Goal: Information Seeking & Learning: Learn about a topic

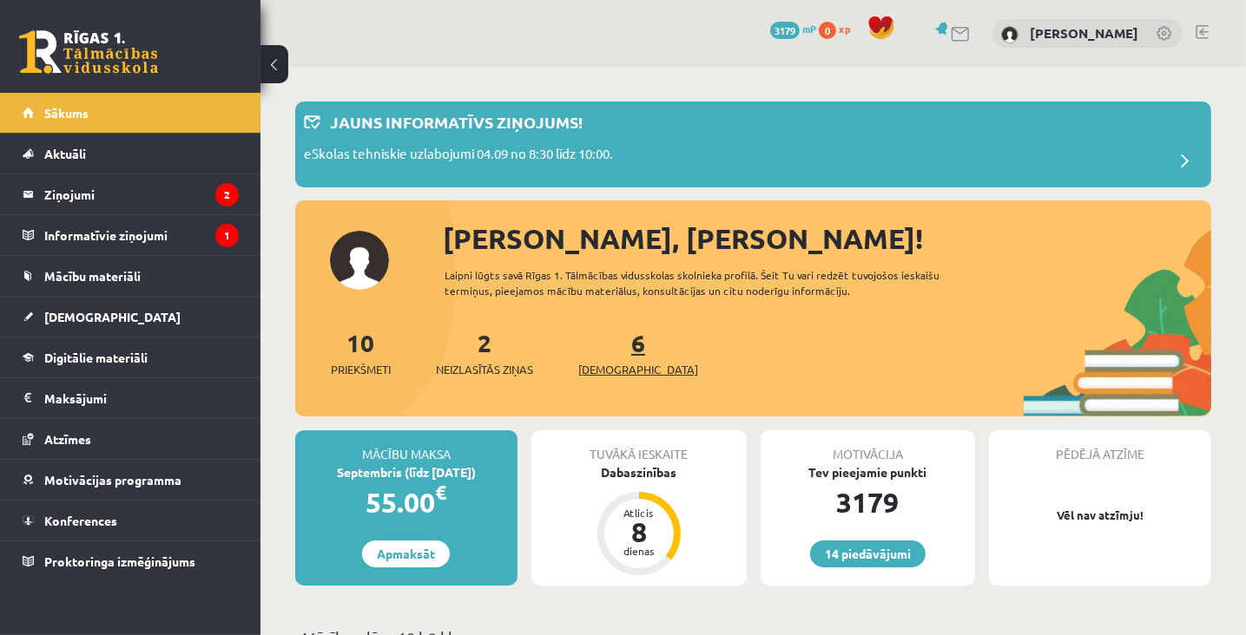
scroll to position [174, 0]
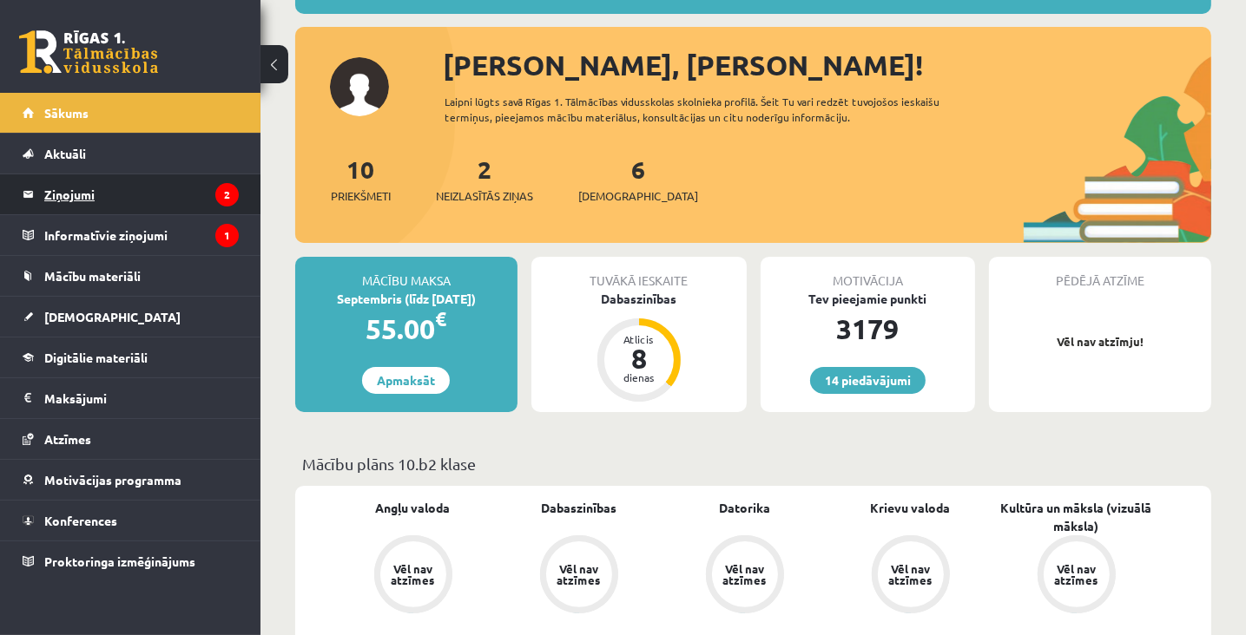
click at [74, 193] on legend "Ziņojumi 2" at bounding box center [141, 194] width 194 height 40
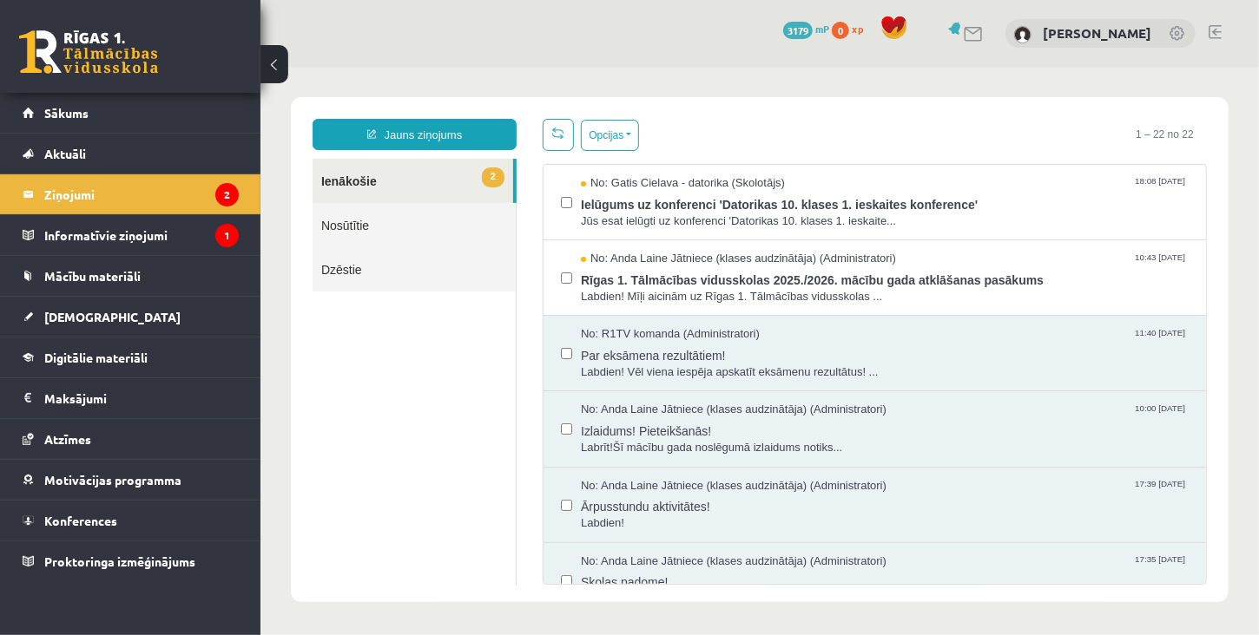
drag, startPoint x: 670, startPoint y: 221, endPoint x: 478, endPoint y: 413, distance: 271.9
drag, startPoint x: 478, startPoint y: 413, endPoint x: 412, endPoint y: 461, distance: 81.4
click at [406, 464] on ul "2 Ienākošie Nosūtītie Dzēstie" at bounding box center [414, 371] width 204 height 427
click at [637, 446] on span "Labrīt!Šī mācību gada noslēgumā izlaidums notiks..." at bounding box center [884, 447] width 608 height 16
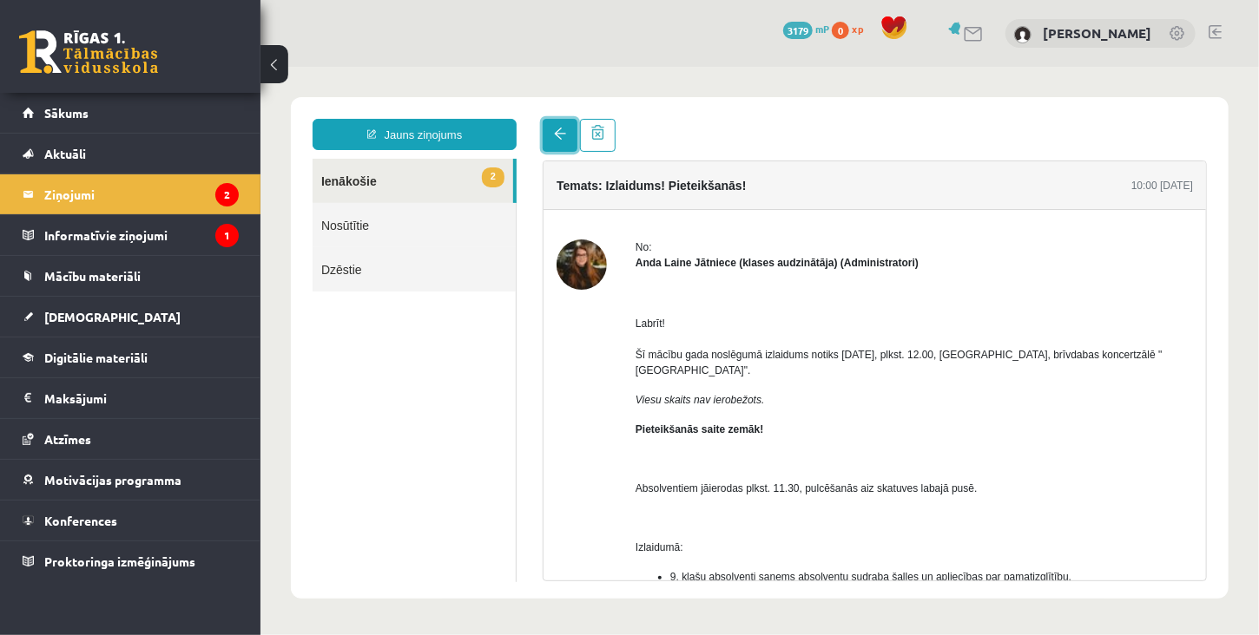
click at [555, 135] on span at bounding box center [559, 133] width 12 height 12
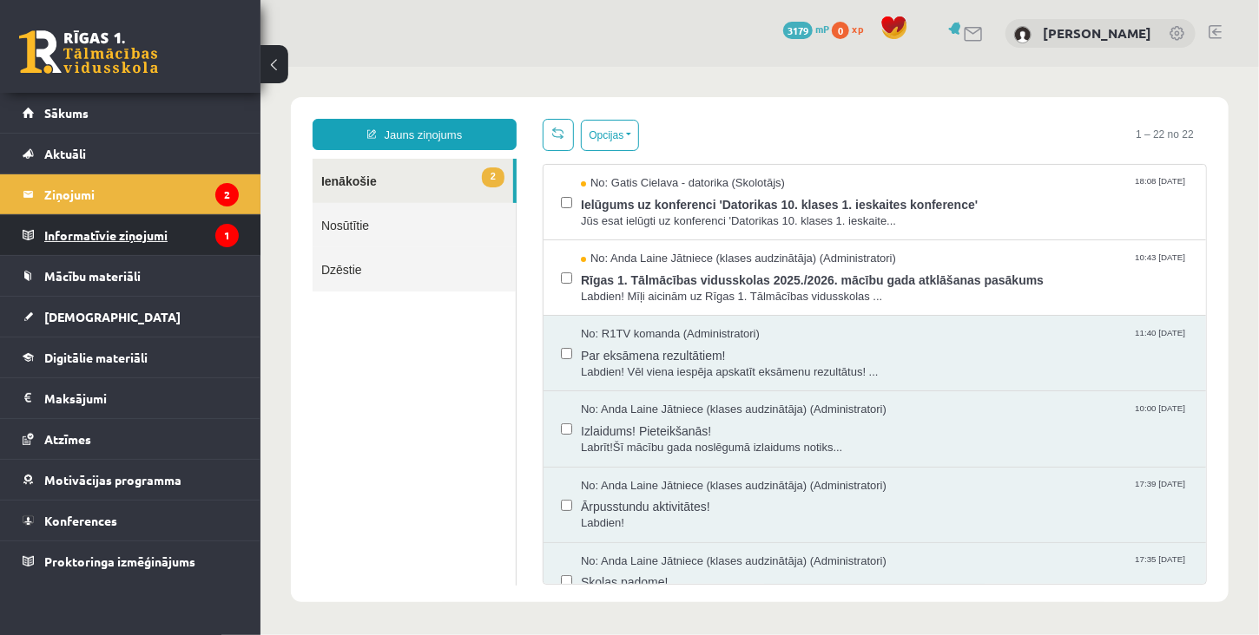
click at [87, 232] on legend "Informatīvie ziņojumi 1" at bounding box center [141, 235] width 194 height 40
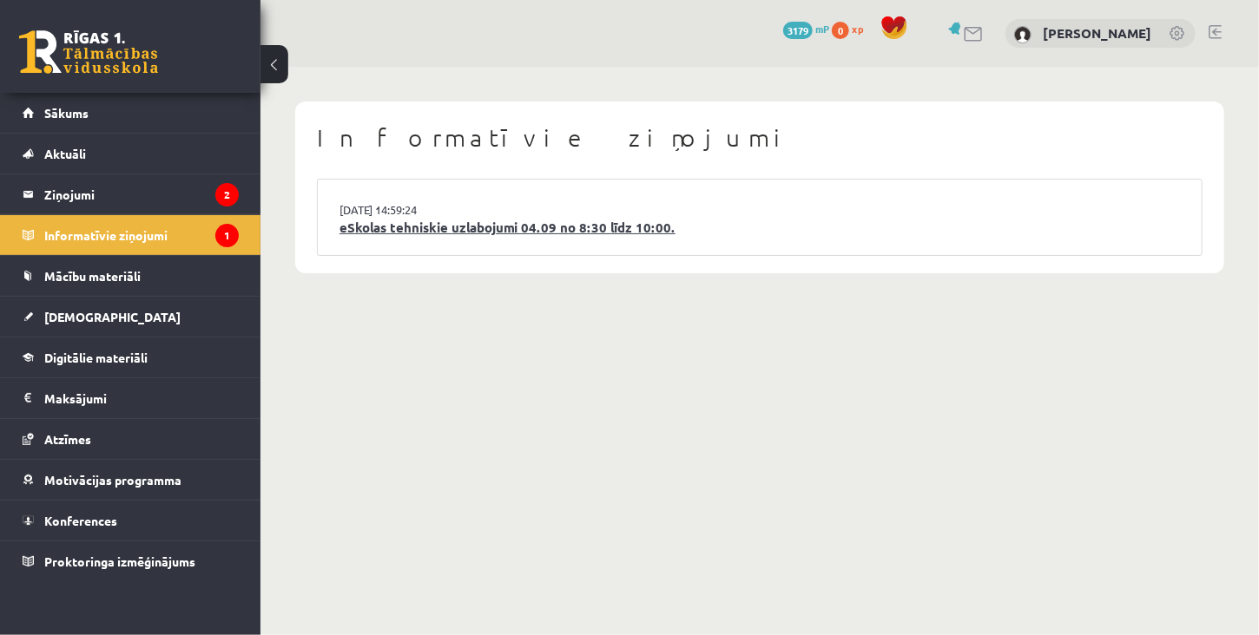
click at [471, 232] on link "eSkolas tehniskie uzlabojumi 04.09 no 8:30 līdz 10:00." at bounding box center [759, 228] width 840 height 20
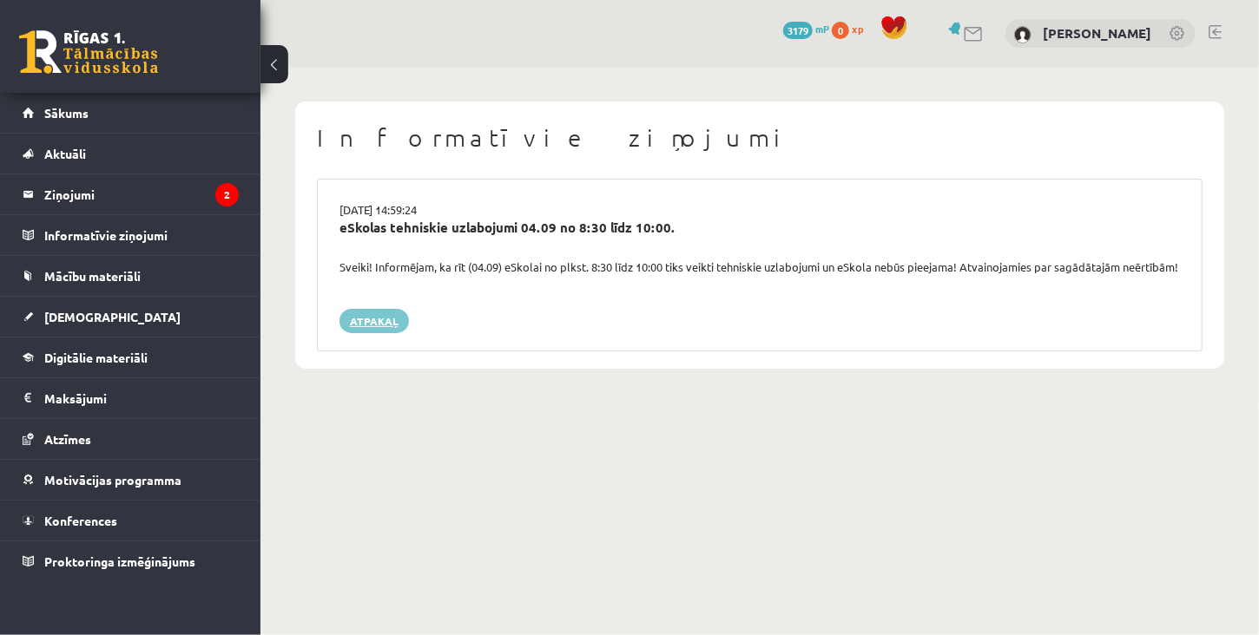
click at [373, 333] on link "Atpakaļ" at bounding box center [373, 321] width 69 height 24
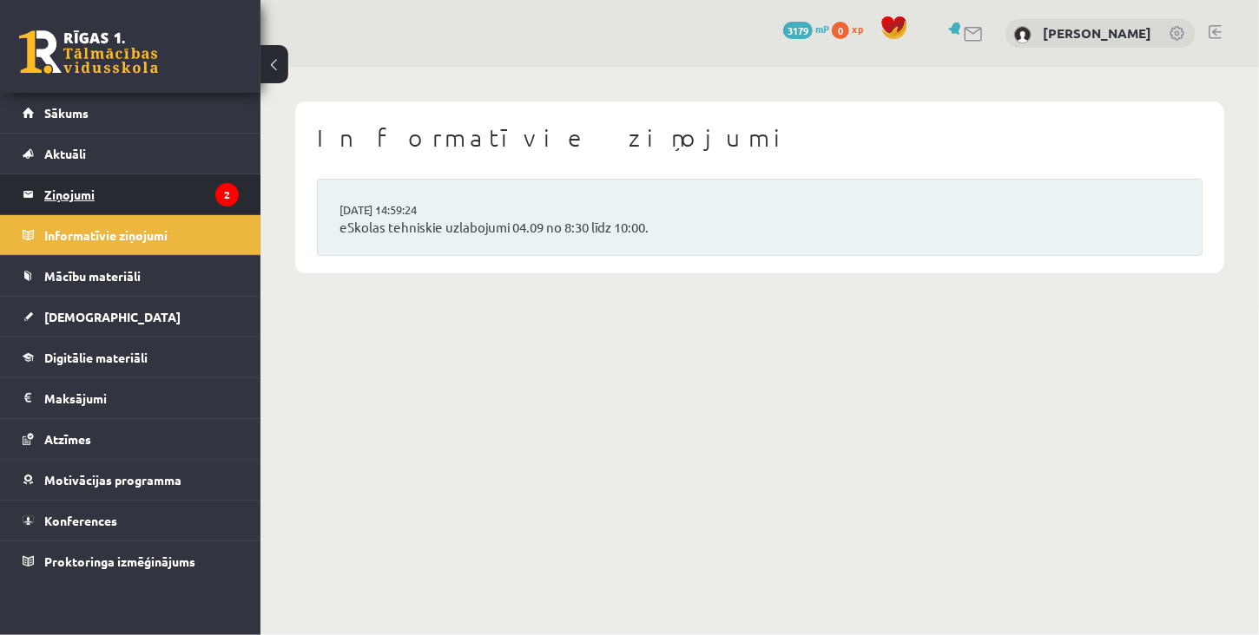
click at [92, 199] on legend "Ziņojumi 2" at bounding box center [141, 194] width 194 height 40
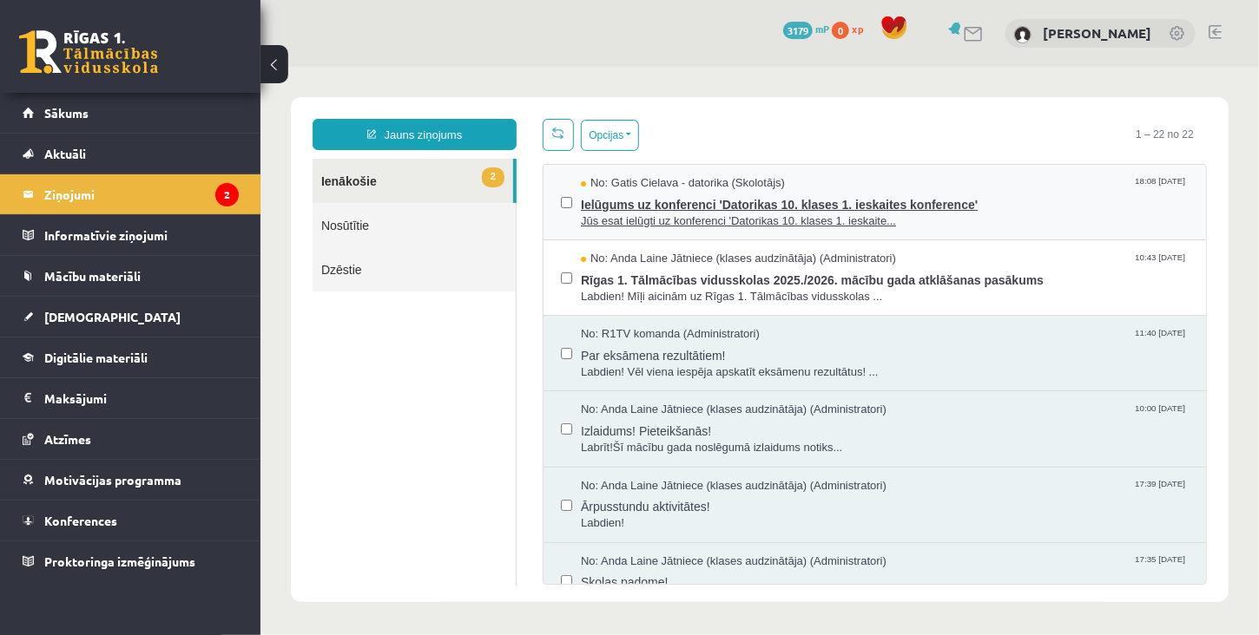
click at [725, 207] on span "Ielūgums uz konferenci 'Datorikas 10. klases 1. ieskaites konference'" at bounding box center [884, 202] width 608 height 22
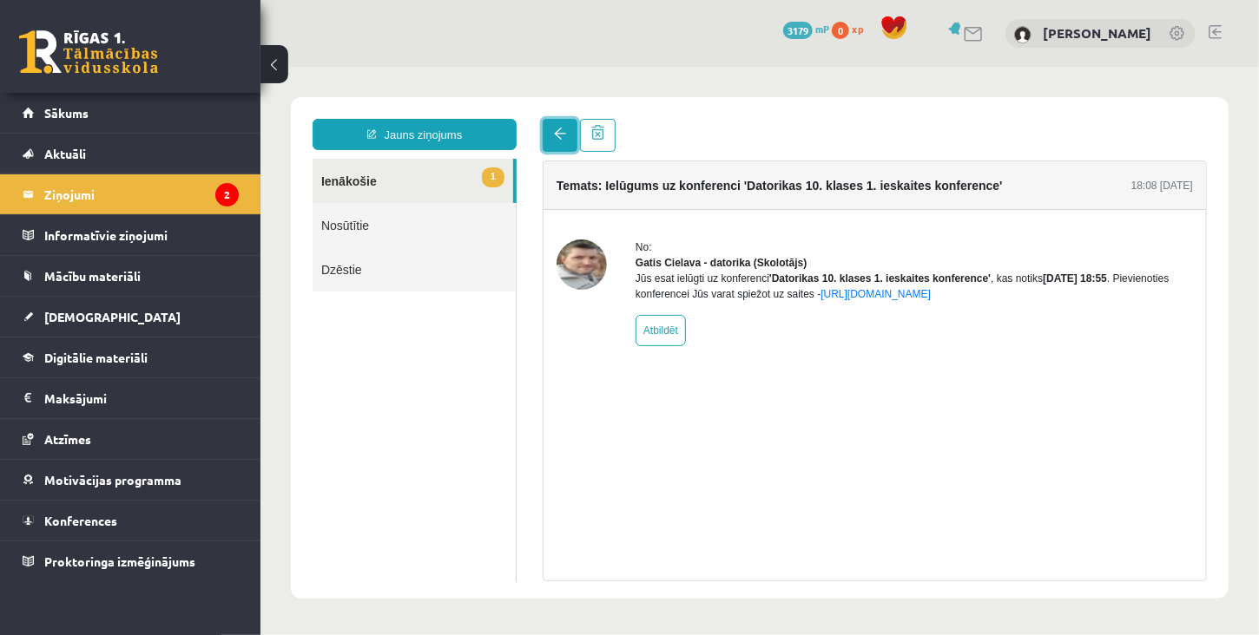
click at [562, 139] on span at bounding box center [559, 133] width 12 height 12
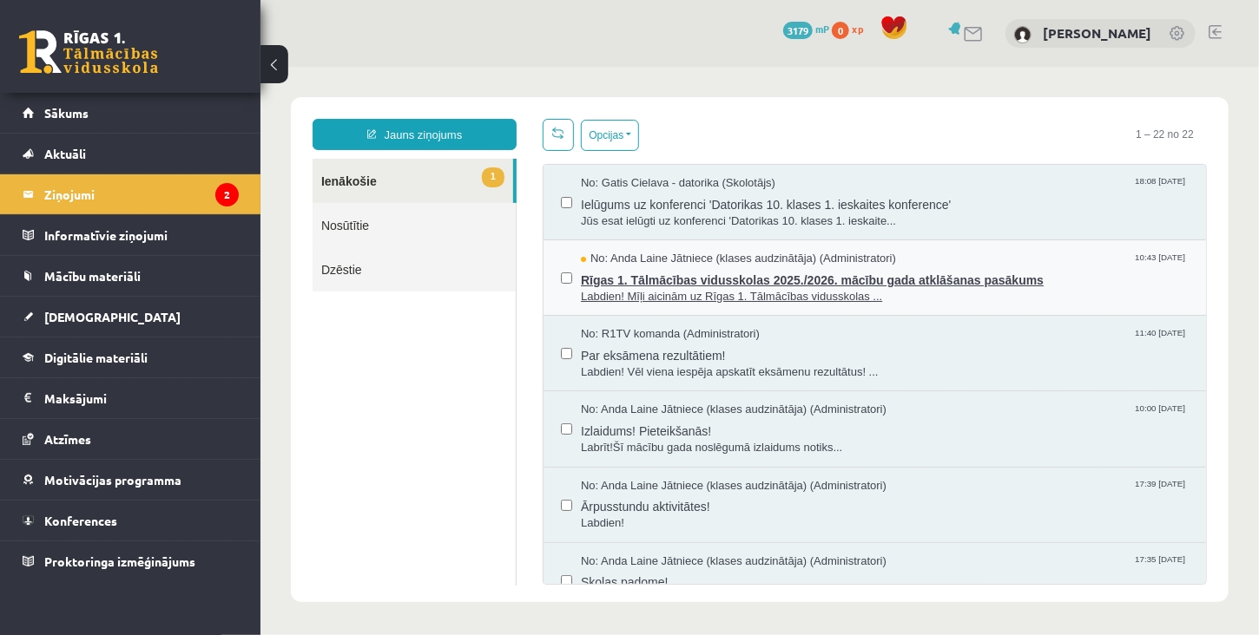
click at [713, 283] on span "Rīgas 1. Tālmācības vidusskolas 2025./2026. mācību gada atklāšanas pasākums" at bounding box center [884, 278] width 608 height 22
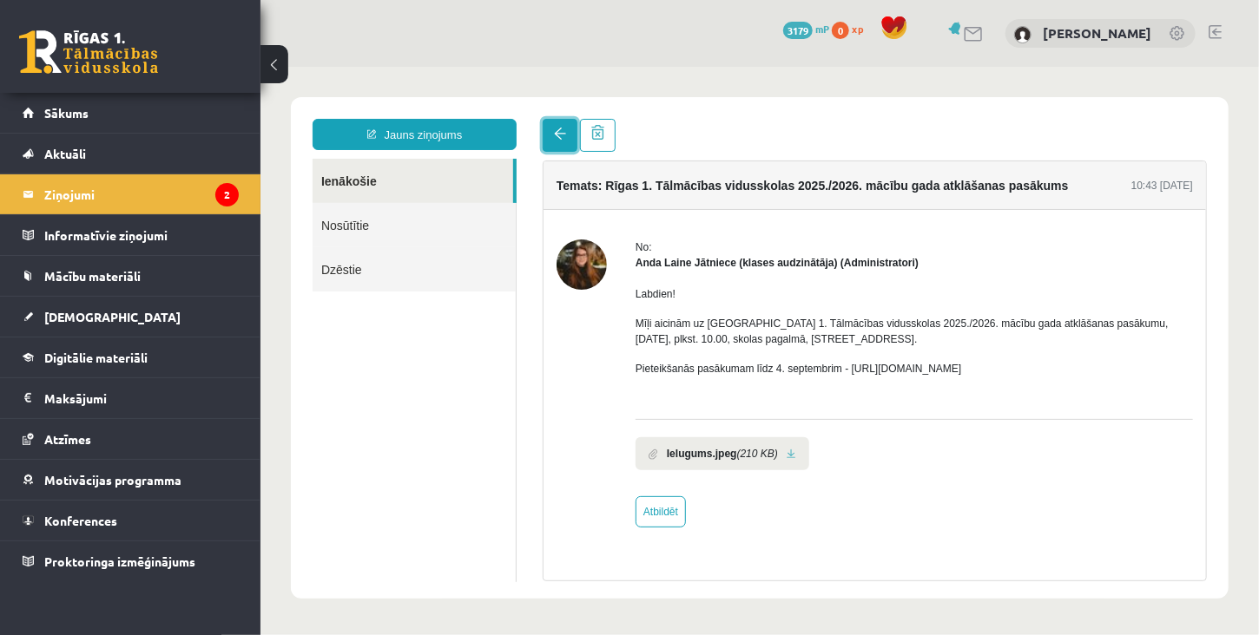
click at [562, 137] on span at bounding box center [559, 133] width 12 height 12
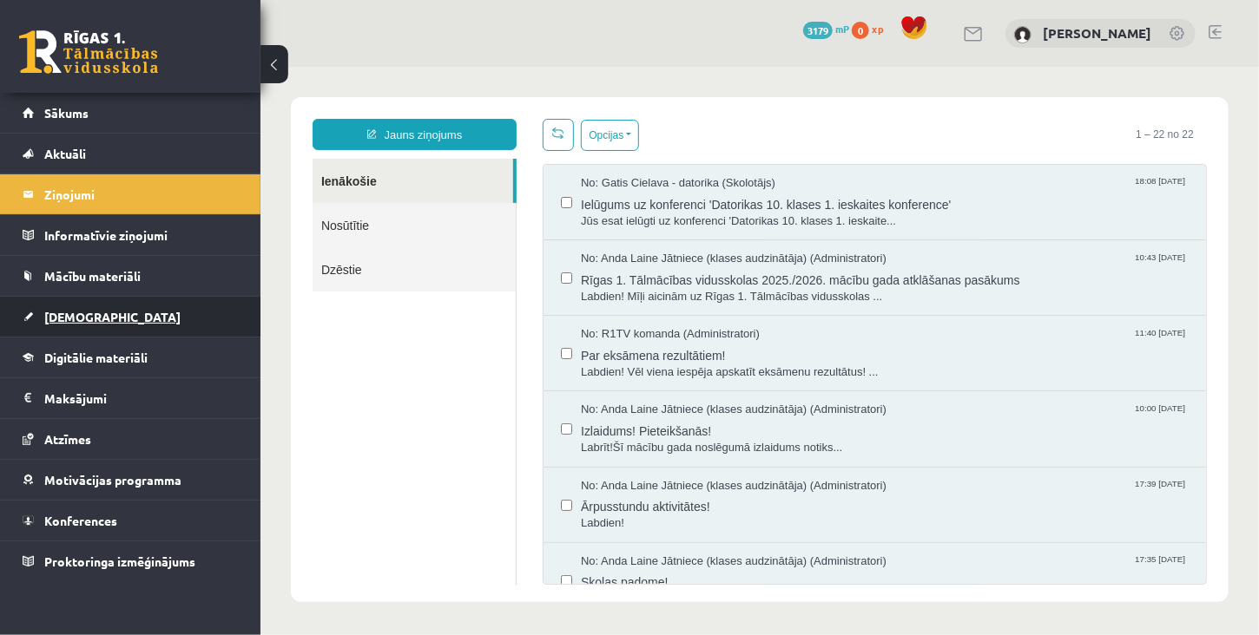
click at [90, 322] on span "[DEMOGRAPHIC_DATA]" at bounding box center [112, 317] width 136 height 16
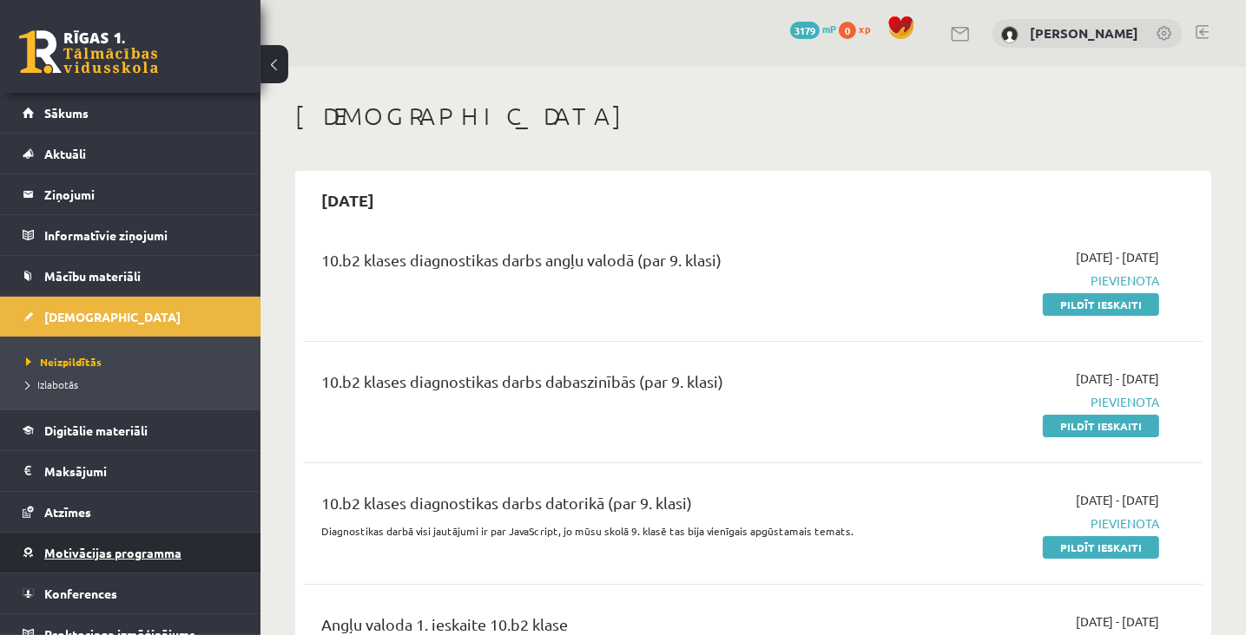
scroll to position [17, 0]
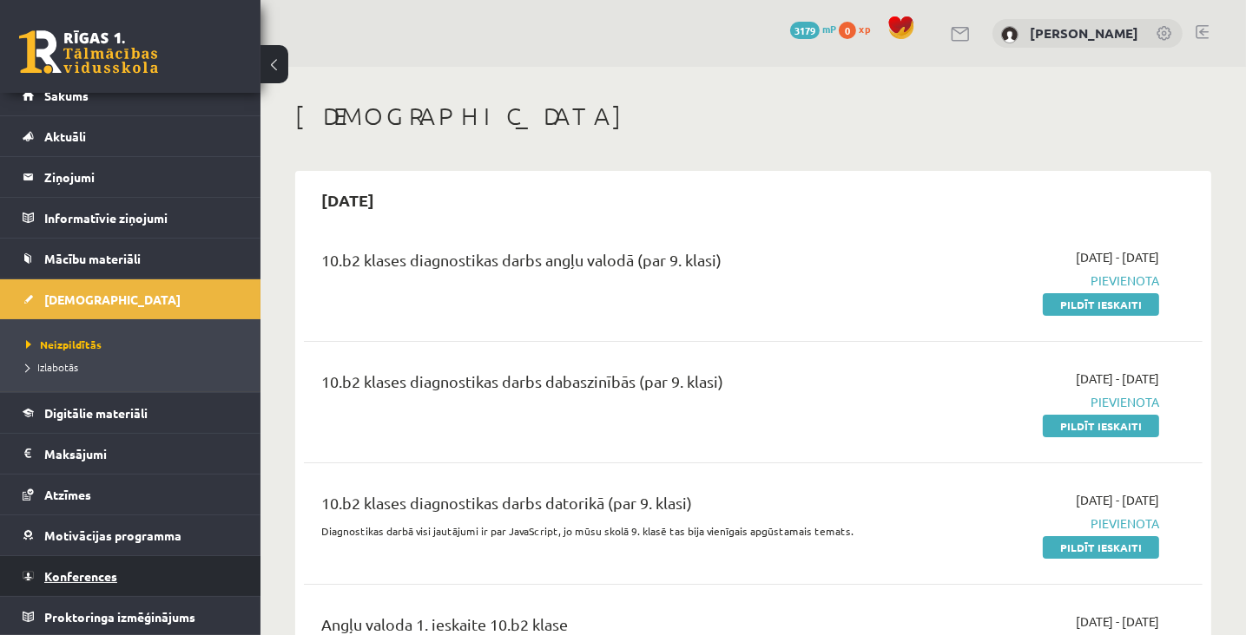
click at [71, 576] on span "Konferences" at bounding box center [80, 577] width 73 height 16
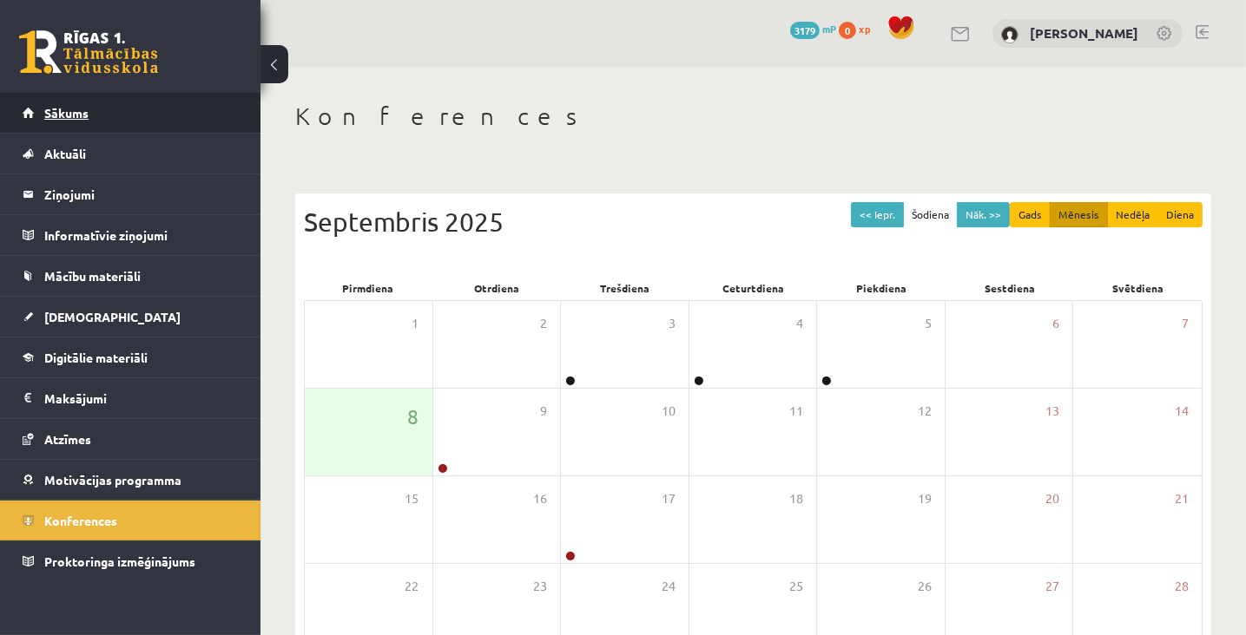
click at [75, 115] on span "Sākums" at bounding box center [66, 113] width 44 height 16
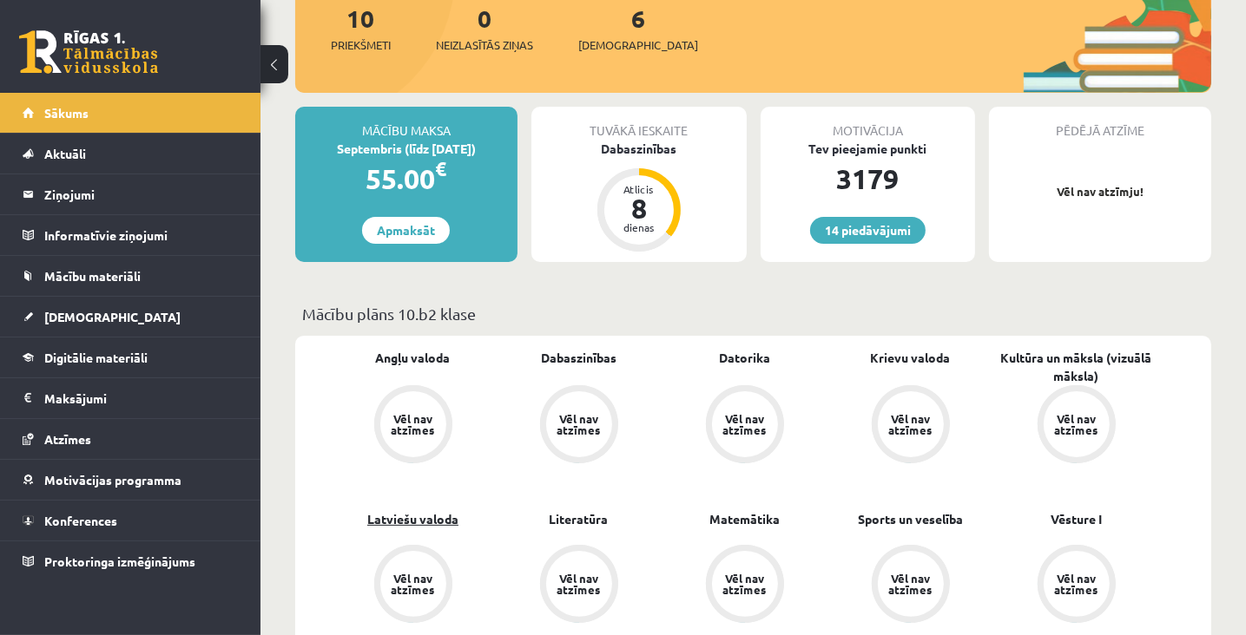
scroll to position [260, 0]
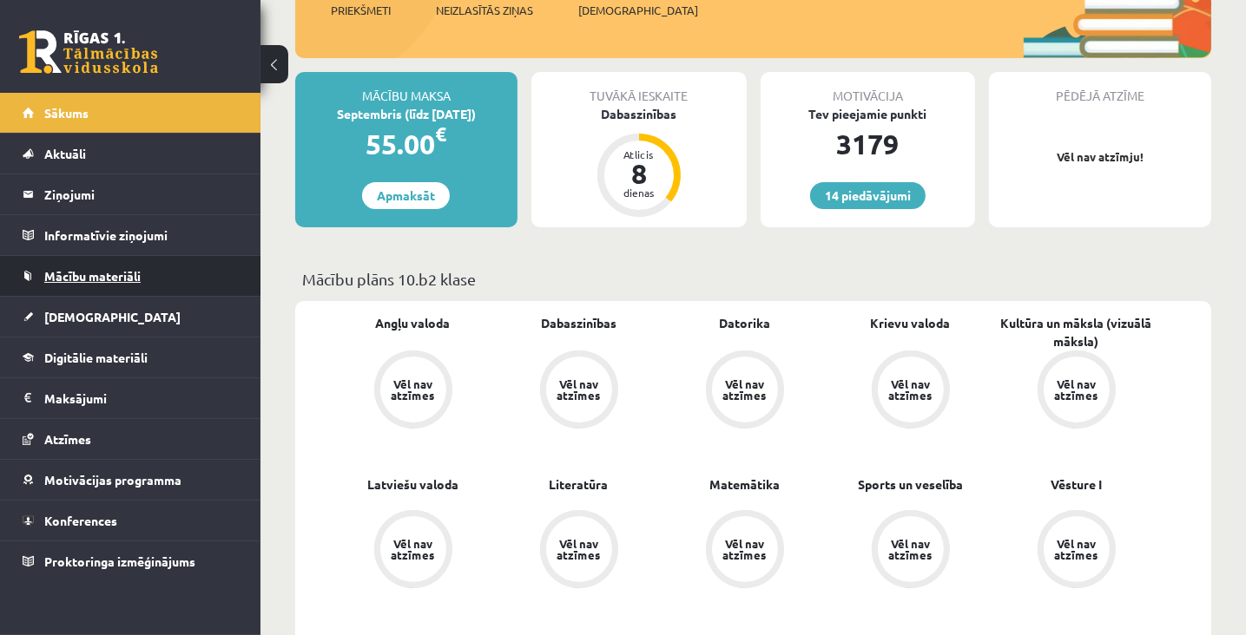
click at [89, 275] on span "Mācību materiāli" at bounding box center [92, 276] width 96 height 16
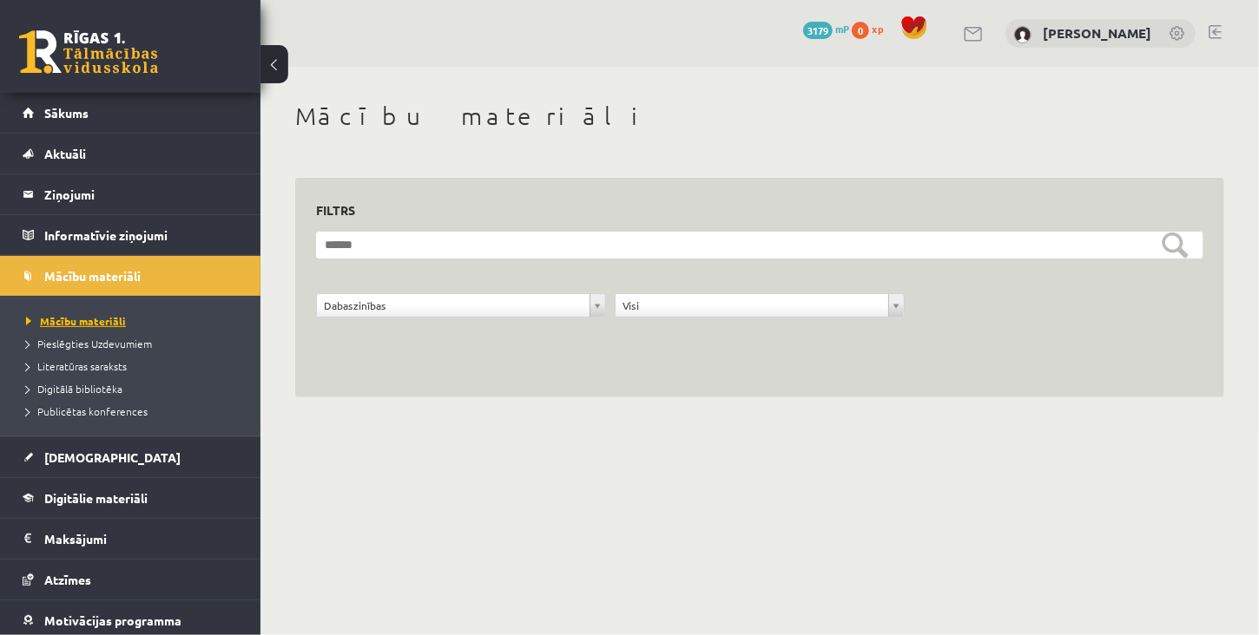
click at [89, 319] on span "Mācību materiāli" at bounding box center [76, 321] width 100 height 14
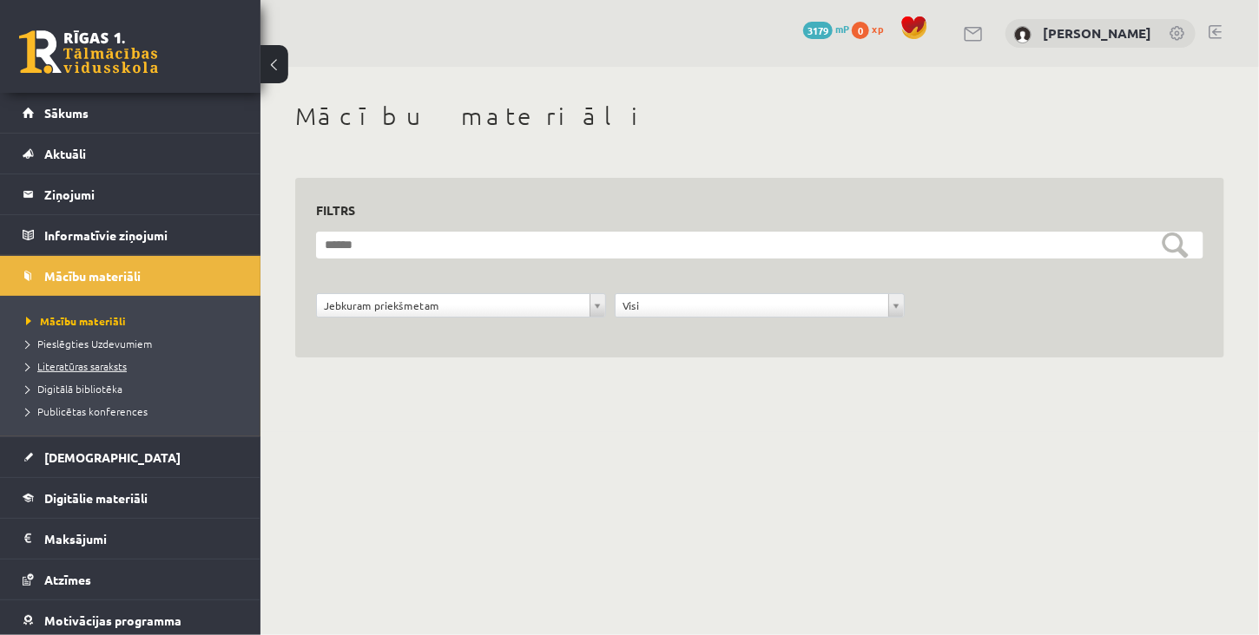
click at [82, 365] on span "Literatūras saraksts" at bounding box center [76, 366] width 101 height 14
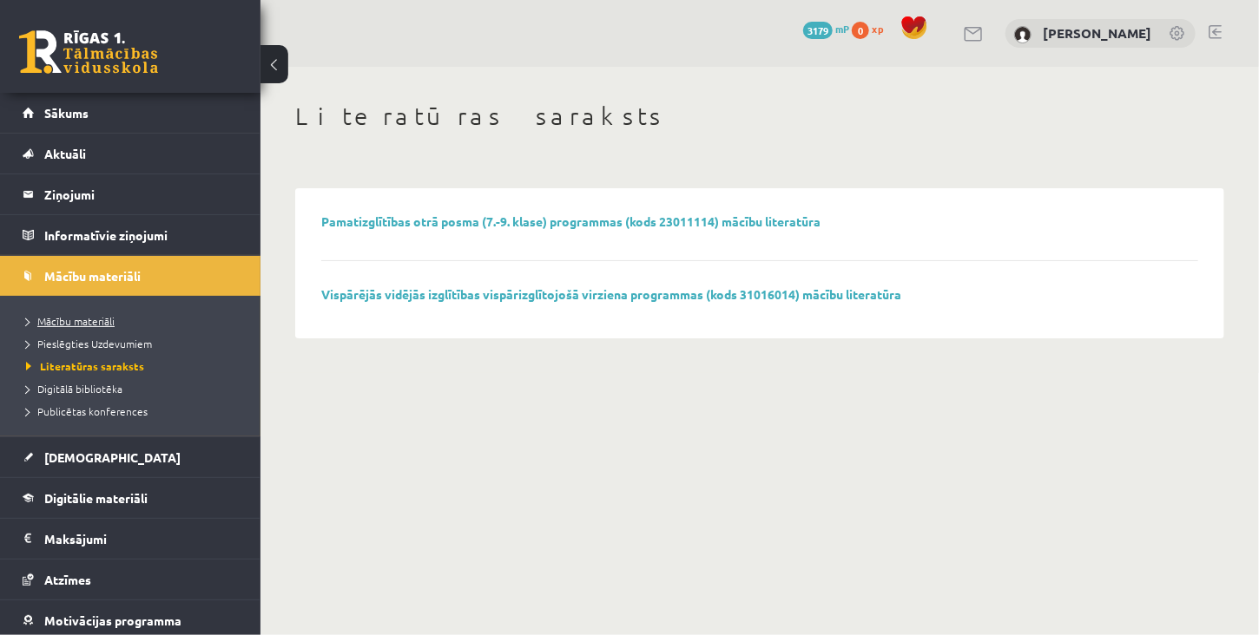
click at [87, 316] on span "Mācību materiāli" at bounding box center [70, 321] width 89 height 14
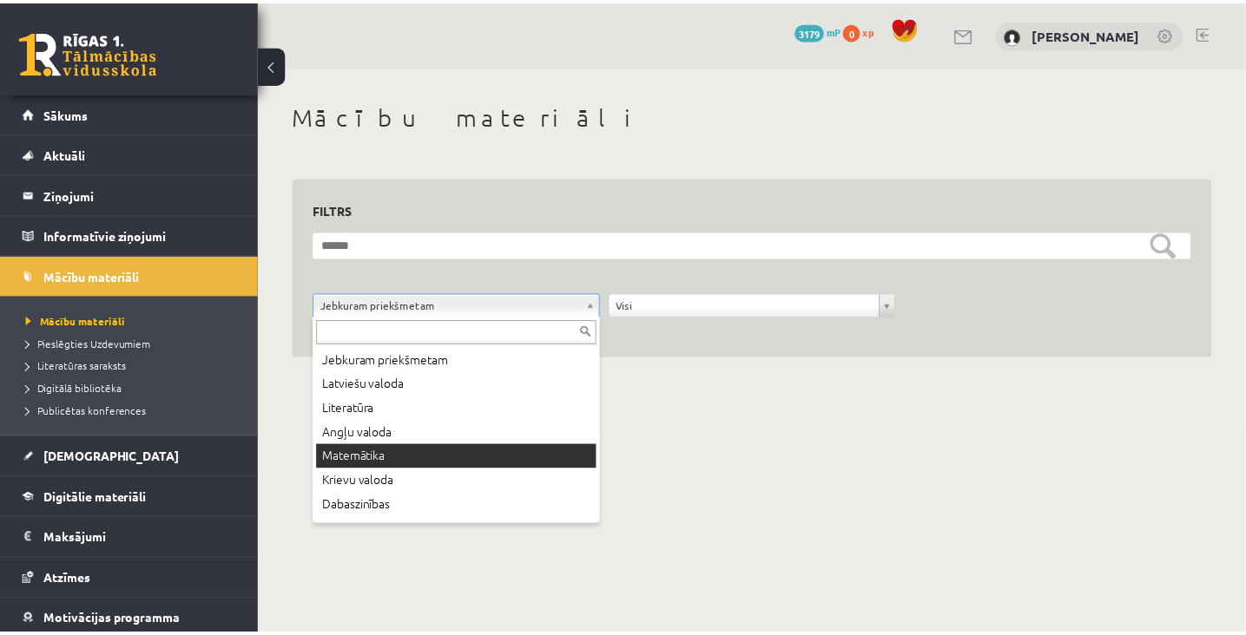
scroll to position [21, 0]
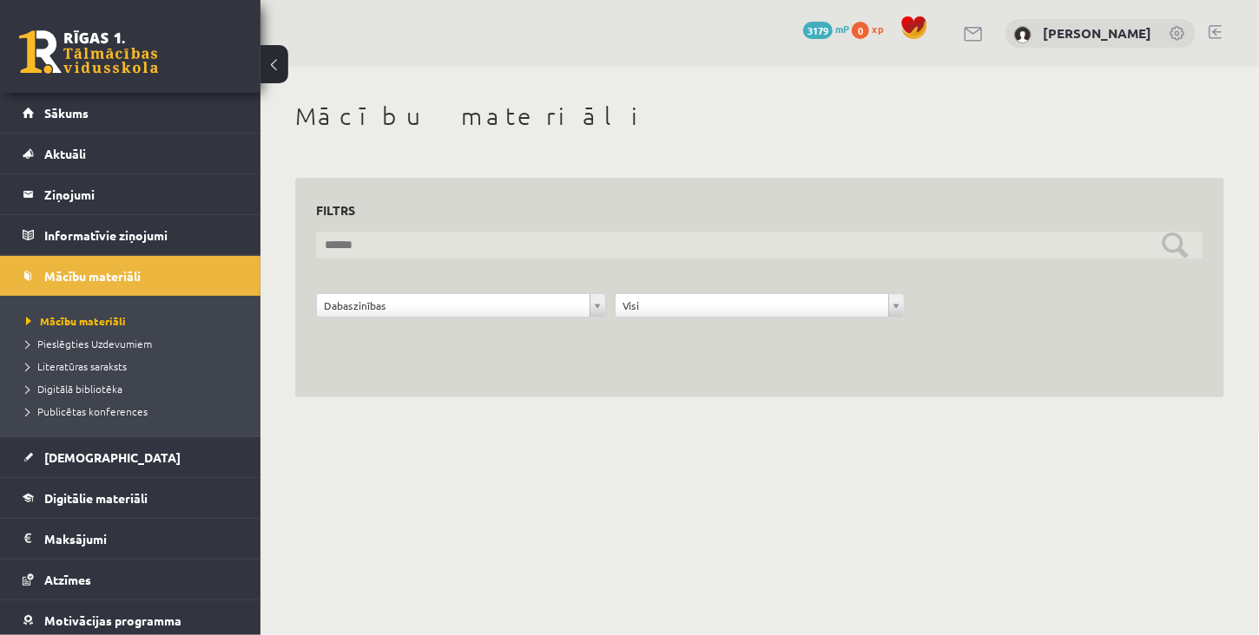
click at [587, 237] on input "text" at bounding box center [759, 245] width 887 height 27
click at [458, 246] on input "**********" at bounding box center [759, 245] width 887 height 27
click at [687, 242] on input "**********" at bounding box center [759, 245] width 887 height 27
click at [688, 239] on input "**********" at bounding box center [759, 245] width 887 height 27
type input "**********"
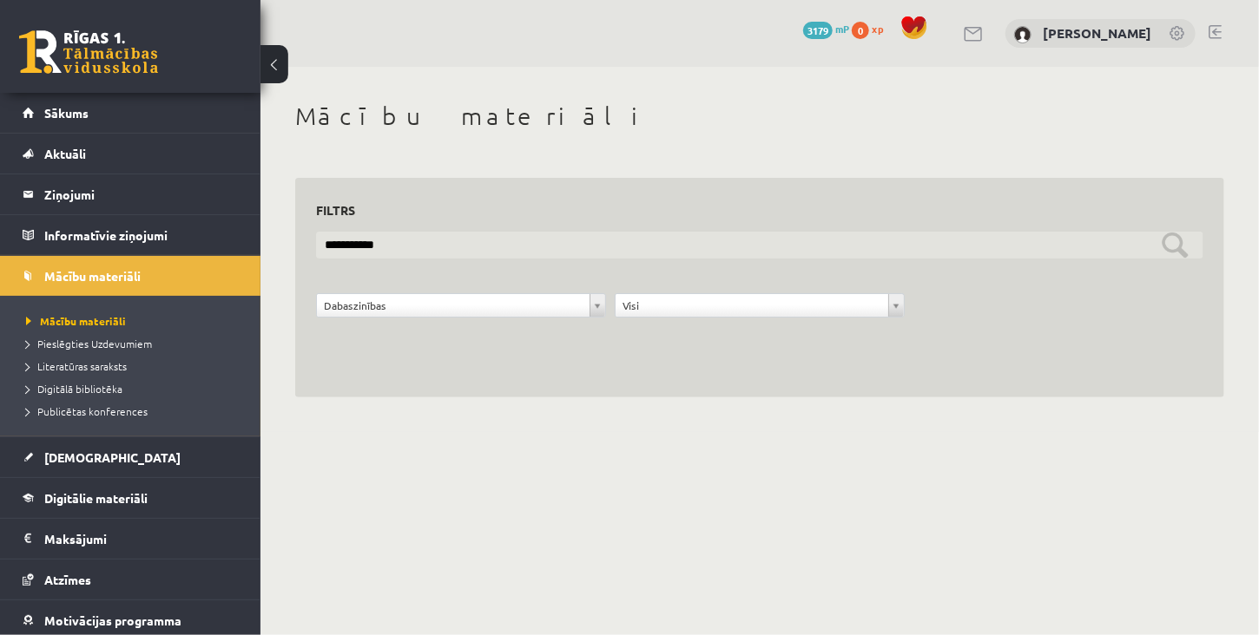
click at [1171, 243] on input "**********" at bounding box center [759, 245] width 887 height 27
click at [1170, 246] on input "**********" at bounding box center [759, 245] width 887 height 27
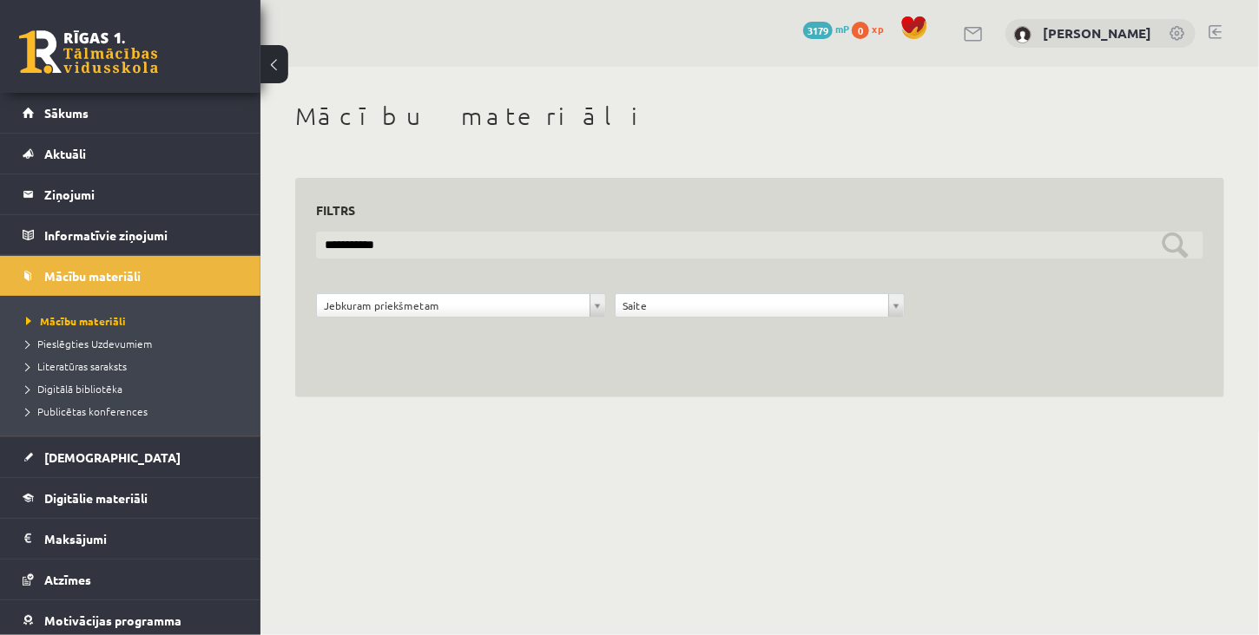
click at [1170, 246] on input "**********" at bounding box center [759, 245] width 887 height 27
click at [423, 241] on input "**********" at bounding box center [759, 245] width 887 height 27
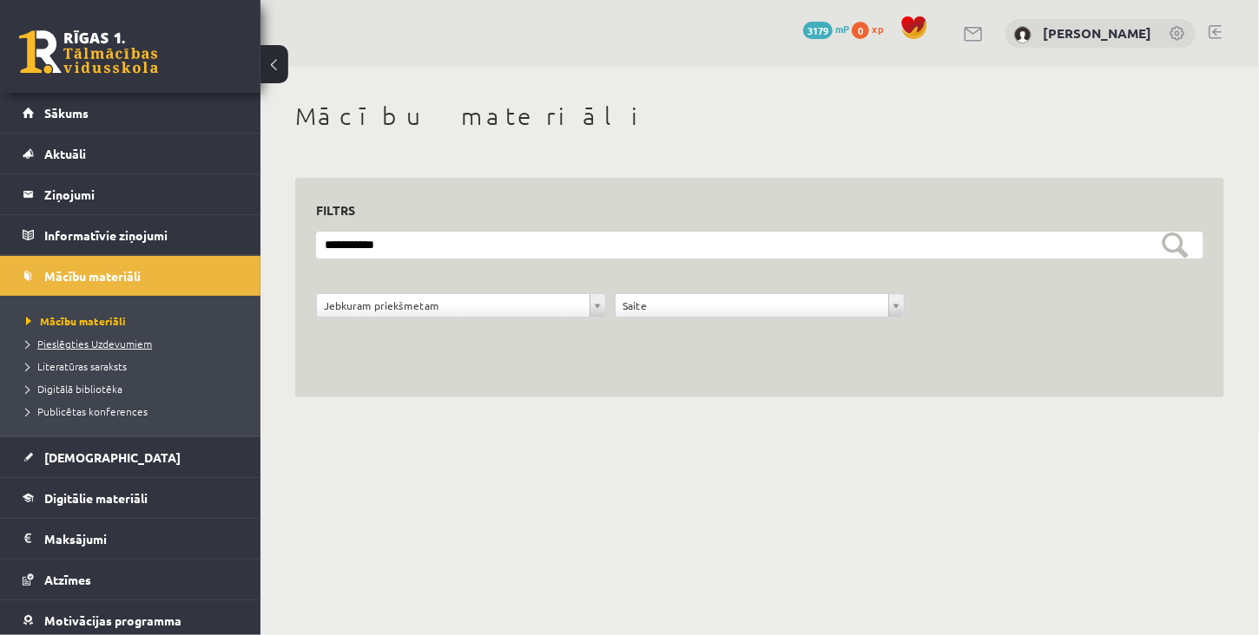
click at [137, 345] on span "Pieslēgties Uzdevumiem" at bounding box center [89, 344] width 126 height 14
click at [102, 365] on span "Literatūras saraksts" at bounding box center [76, 366] width 101 height 14
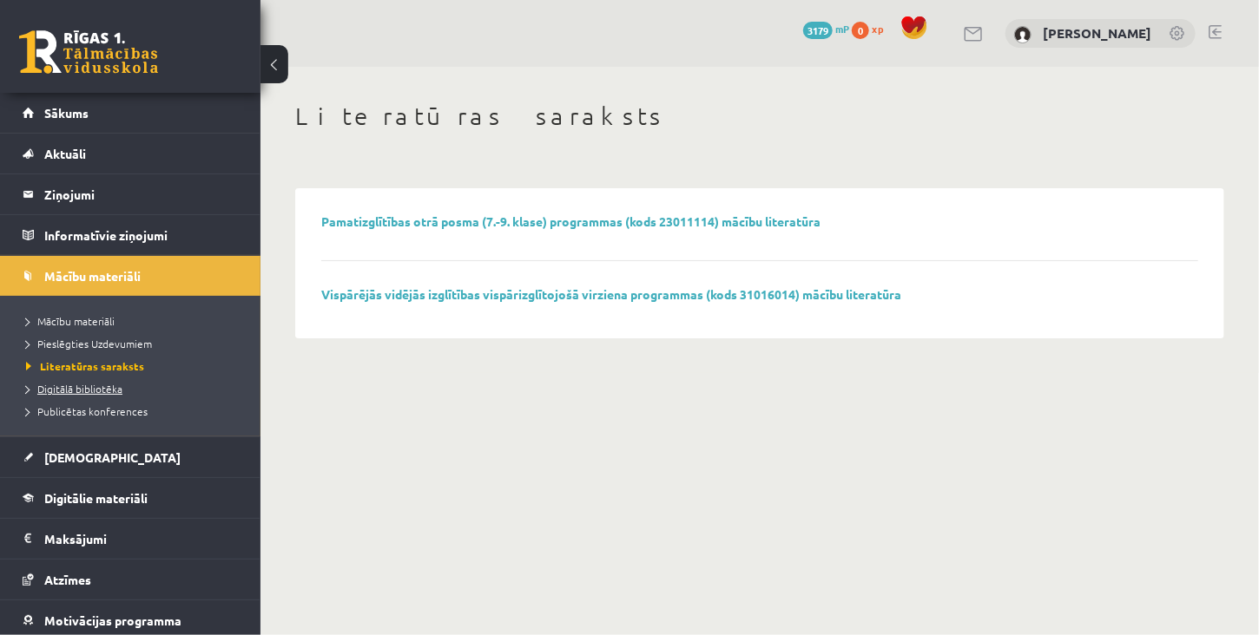
click at [109, 388] on span "Digitālā bibliotēka" at bounding box center [74, 389] width 96 height 14
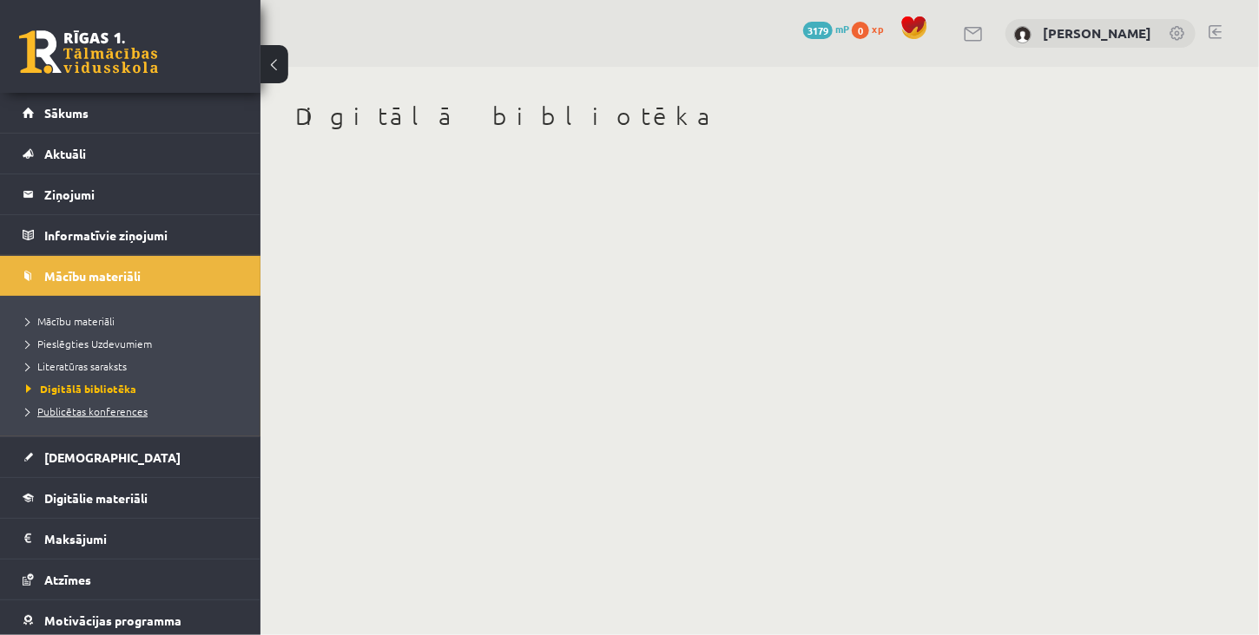
click at [120, 411] on span "Publicētas konferences" at bounding box center [87, 412] width 122 height 14
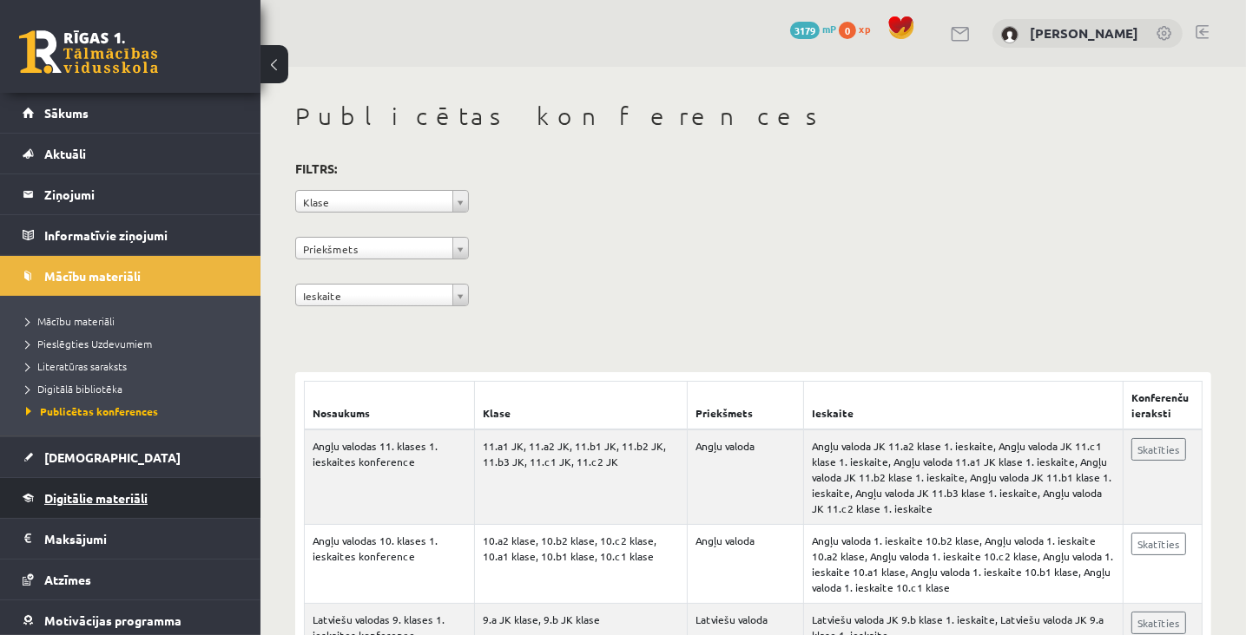
click at [102, 503] on span "Digitālie materiāli" at bounding box center [95, 498] width 103 height 16
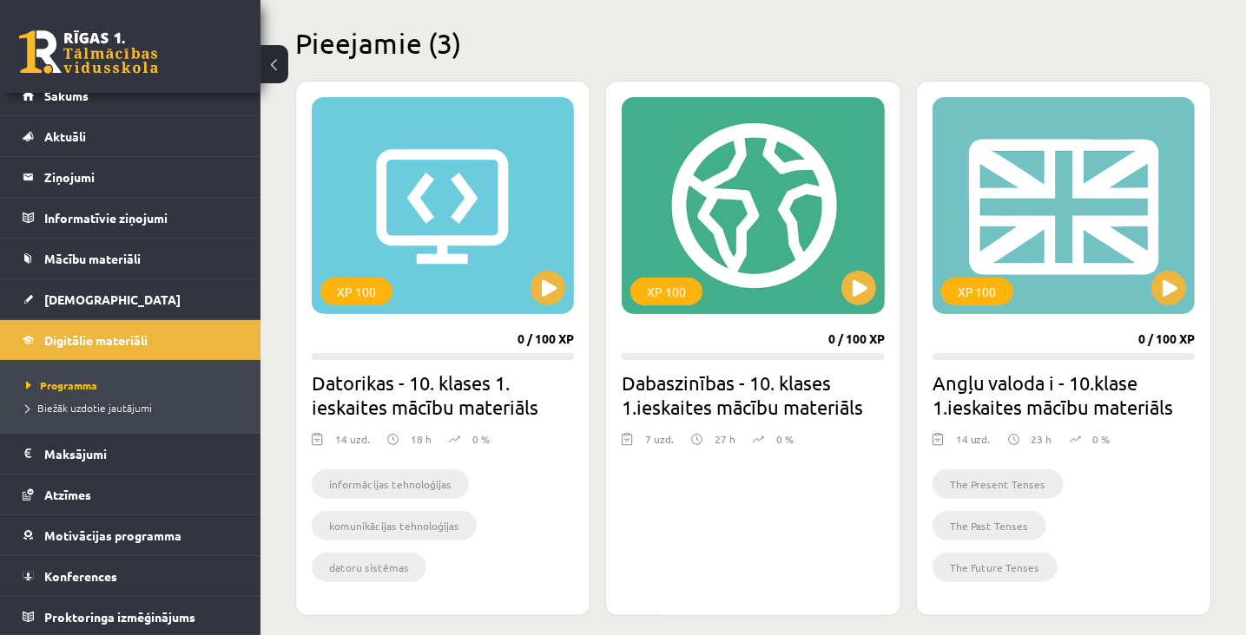
scroll to position [434, 0]
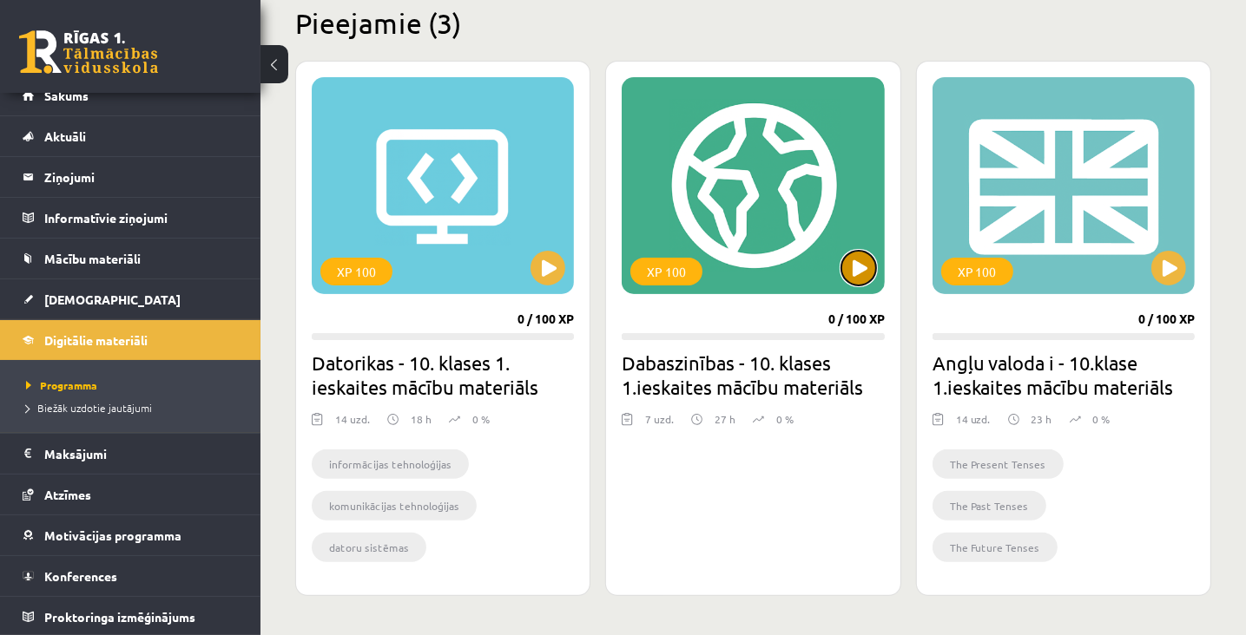
click at [853, 270] on button at bounding box center [858, 268] width 35 height 35
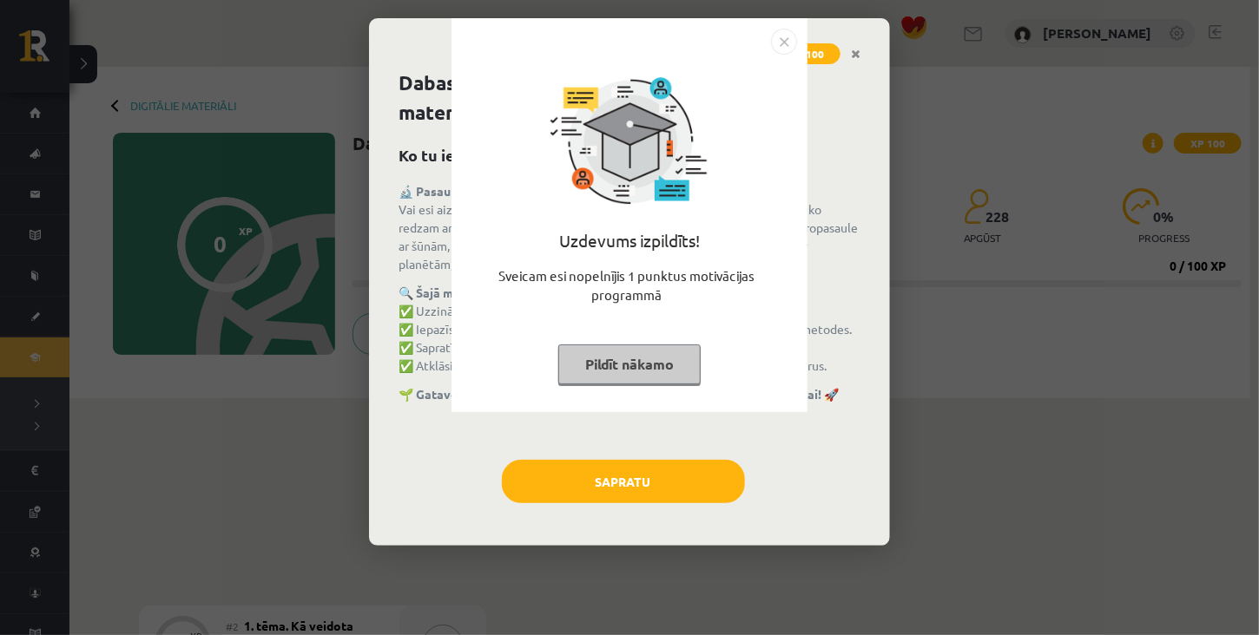
click at [625, 362] on button "Pildīt nākamo" at bounding box center [629, 365] width 142 height 40
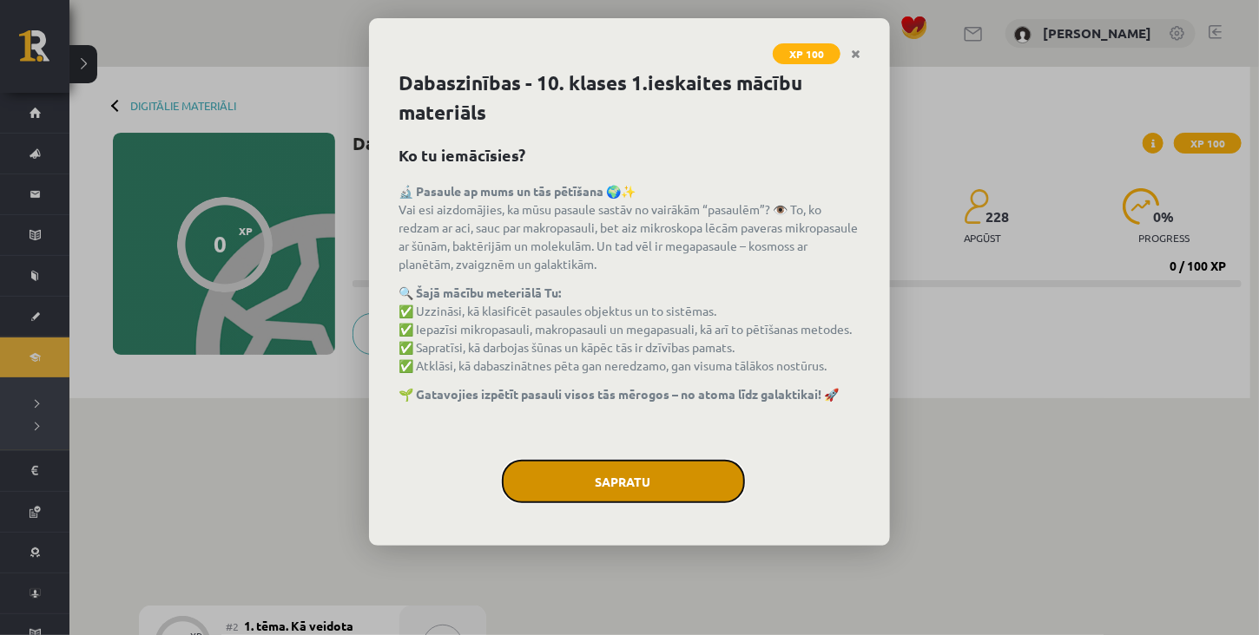
click at [630, 478] on button "Sapratu" at bounding box center [623, 481] width 243 height 43
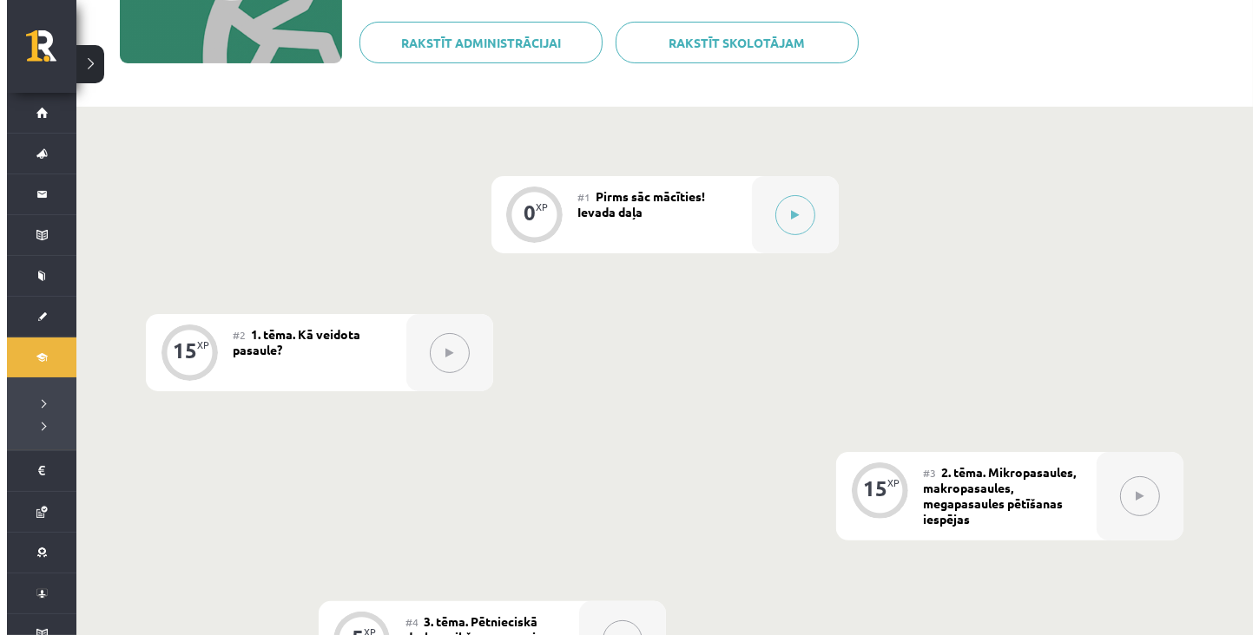
scroll to position [347, 0]
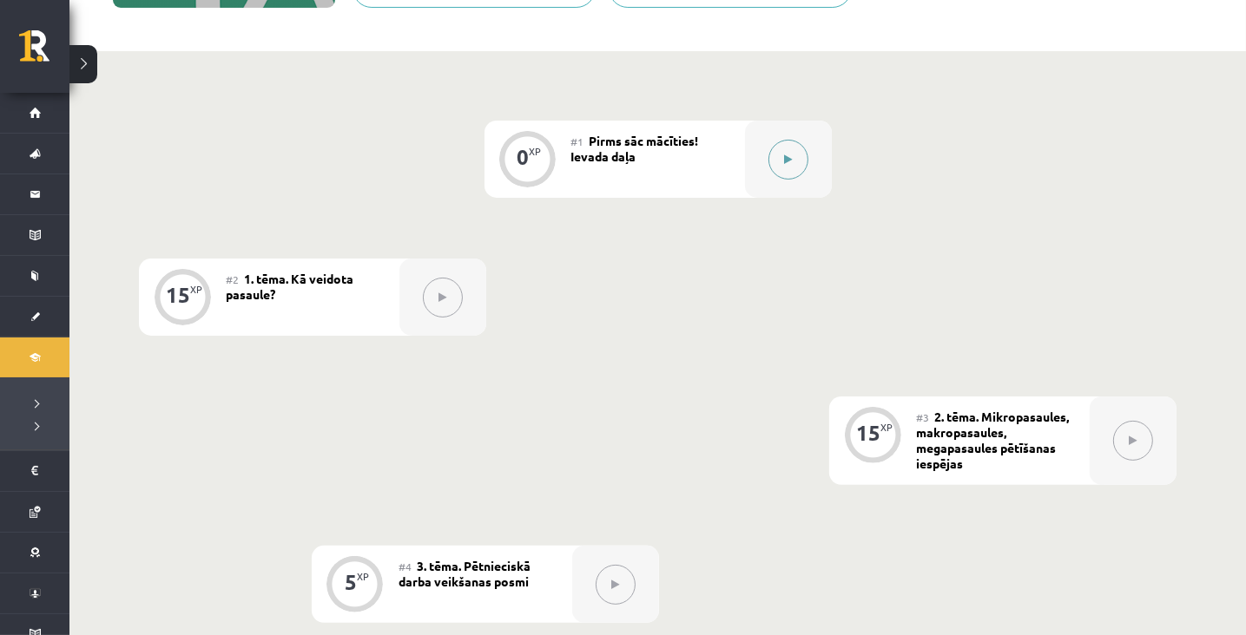
click at [788, 159] on icon at bounding box center [788, 160] width 8 height 10
